Goal: Information Seeking & Learning: Learn about a topic

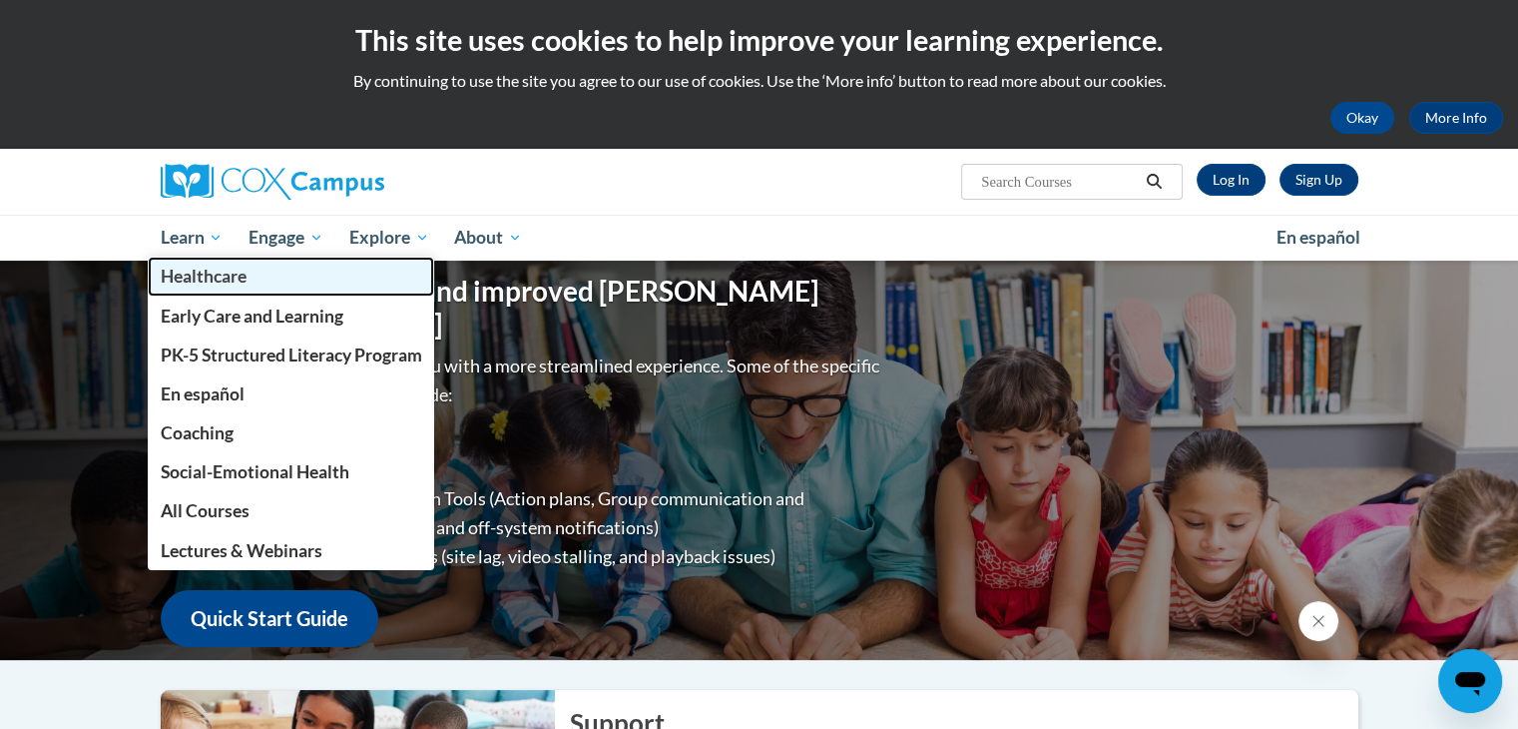
click at [179, 260] on link "Healthcare" at bounding box center [291, 276] width 287 height 39
click at [204, 240] on span "Learn" at bounding box center [191, 238] width 63 height 24
